Goal: Information Seeking & Learning: Compare options

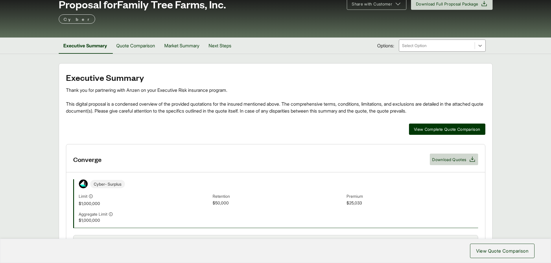
scroll to position [29, 0]
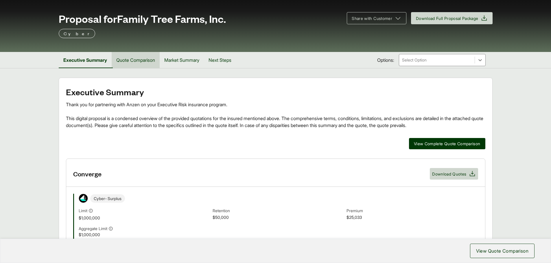
click at [134, 60] on button "Quote Comparison" at bounding box center [136, 60] width 48 height 16
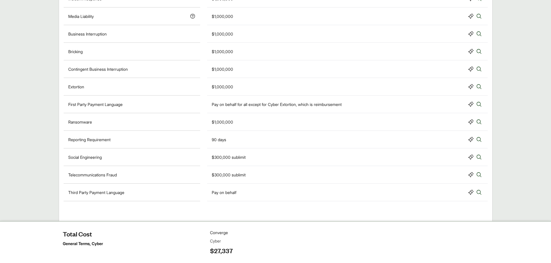
scroll to position [405, 0]
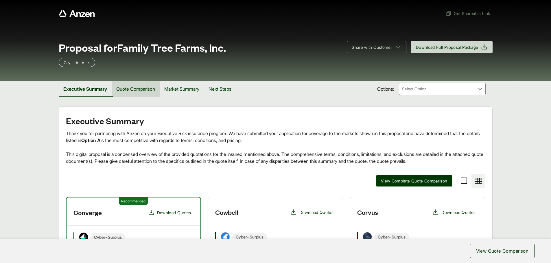
click at [143, 91] on button "Quote Comparison" at bounding box center [136, 89] width 48 height 16
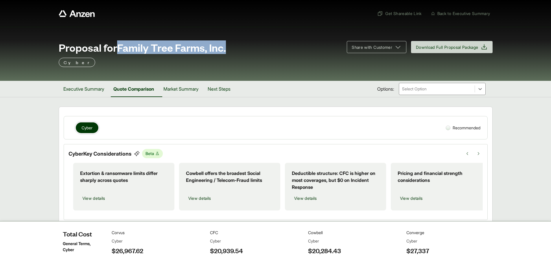
drag, startPoint x: 120, startPoint y: 48, endPoint x: 228, endPoint y: 49, distance: 107.9
click at [226, 49] on span "Proposal for Family Tree Farms, Inc." at bounding box center [142, 48] width 167 height 12
copy span "Family Tree Farms, Inc."
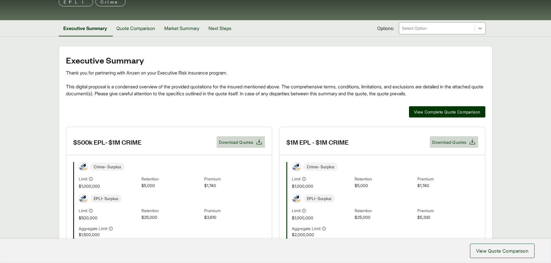
scroll to position [145, 0]
